Goal: Task Accomplishment & Management: Use online tool/utility

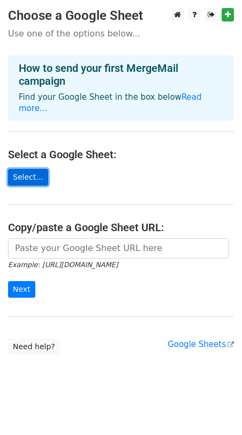
click at [32, 169] on link "Select..." at bounding box center [28, 177] width 40 height 17
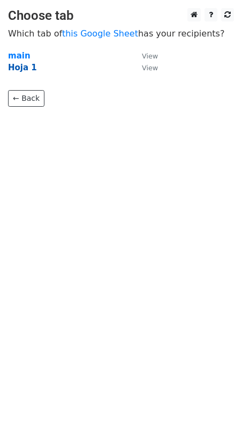
click at [23, 68] on strong "Hoja 1" at bounding box center [22, 68] width 29 height 10
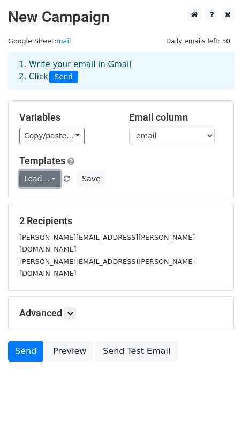
click at [51, 180] on link "Load..." at bounding box center [39, 178] width 41 height 17
click at [52, 202] on link "novag_usuario" at bounding box center [64, 202] width 88 height 17
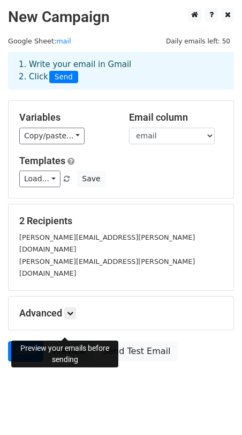
click at [64, 341] on link "Preview" at bounding box center [69, 351] width 47 height 20
click at [24, 341] on link "Send" at bounding box center [25, 351] width 35 height 20
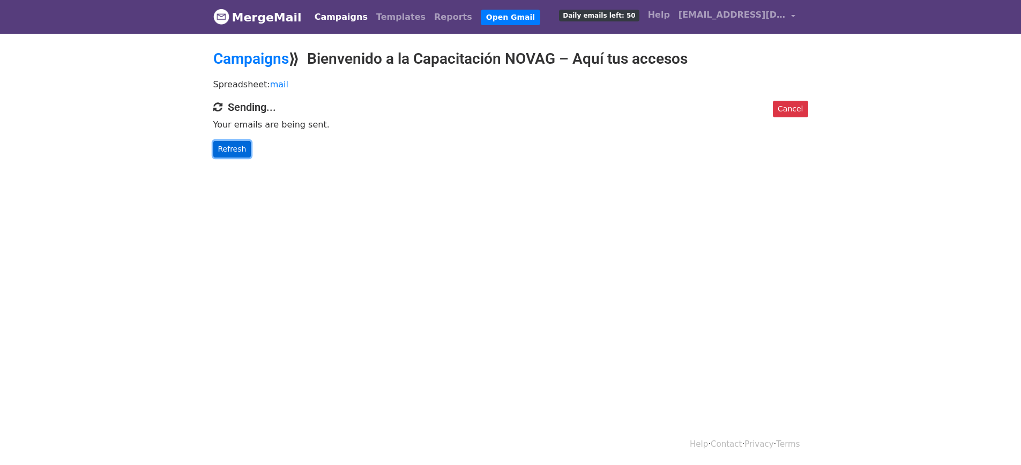
click at [231, 148] on link "Refresh" at bounding box center [232, 149] width 38 height 17
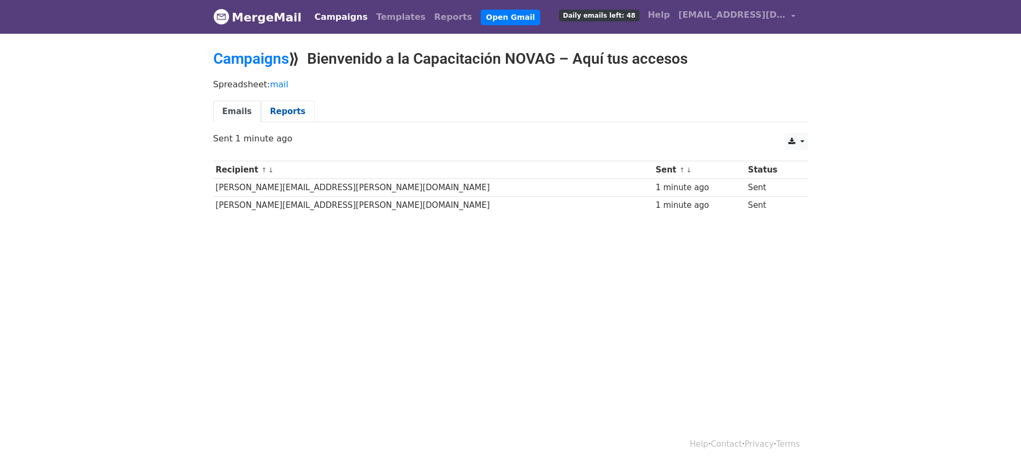
click at [272, 114] on link "Reports" at bounding box center [288, 112] width 54 height 22
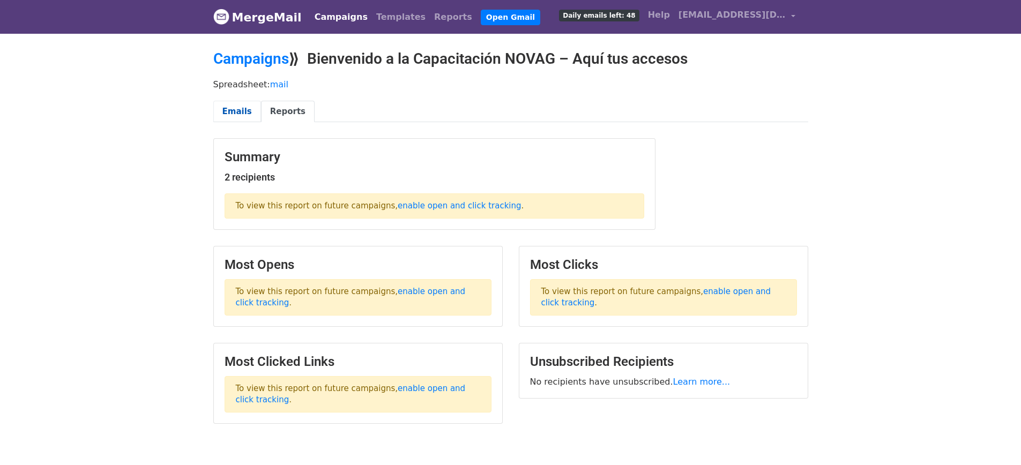
click at [230, 113] on link "Emails" at bounding box center [237, 112] width 48 height 22
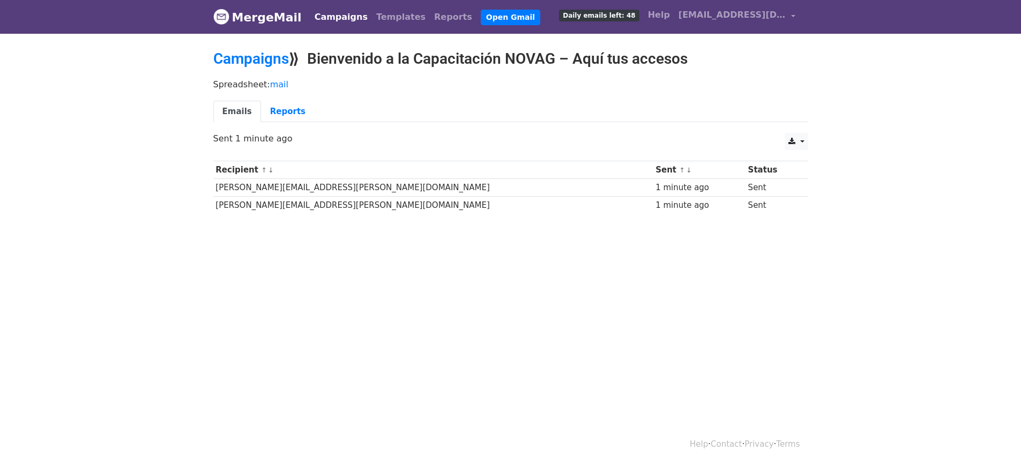
click at [366, 307] on html "MergeMail Campaigns Templates Reports Open Gmail Daily emails left: 48 Help [EM…" at bounding box center [510, 232] width 1021 height 465
